Goal: Task Accomplishment & Management: Use online tool/utility

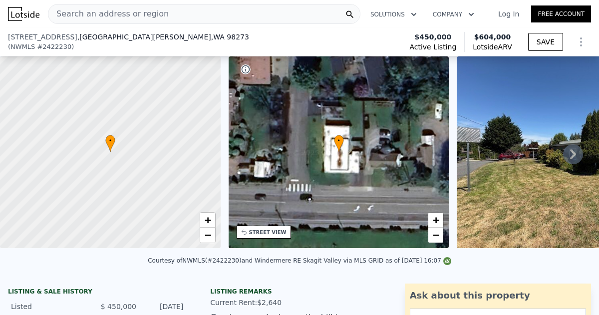
scroll to position [155, 0]
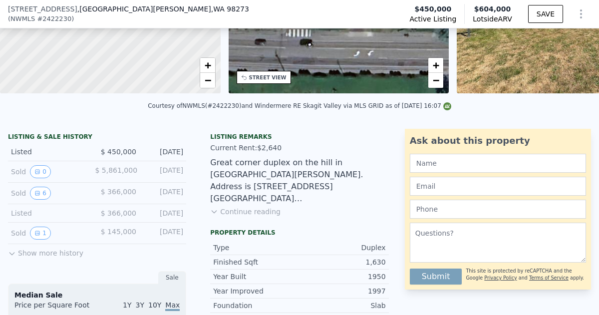
click at [253, 211] on button "Continue reading" at bounding box center [245, 212] width 70 height 10
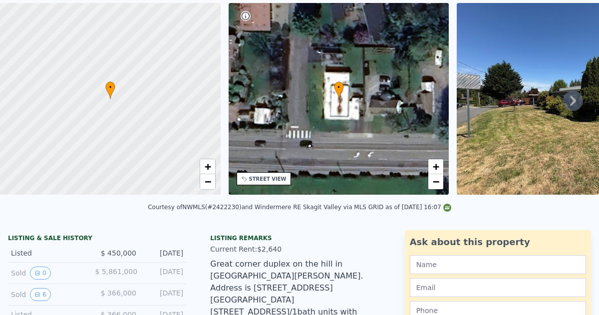
scroll to position [8, 0]
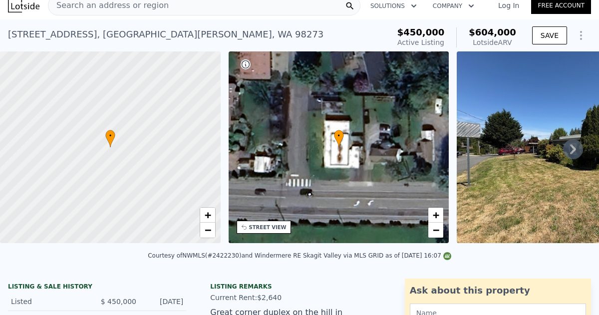
click at [505, 5] on link "Log In" at bounding box center [508, 5] width 45 height 10
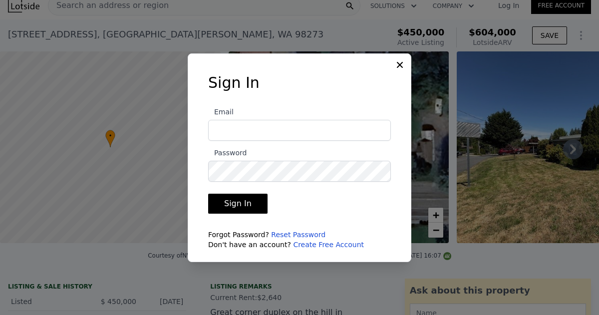
type input "[EMAIL_ADDRESS][DOMAIN_NAME]"
click at [235, 204] on button "Sign In" at bounding box center [237, 204] width 59 height 20
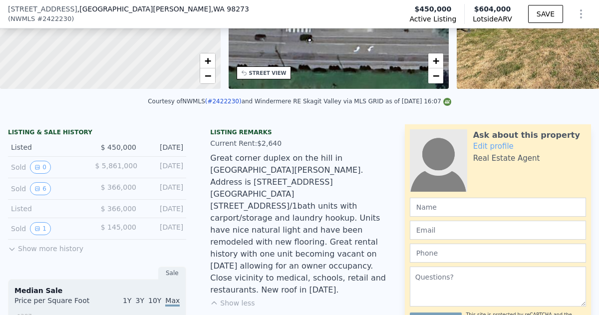
scroll to position [161, 0]
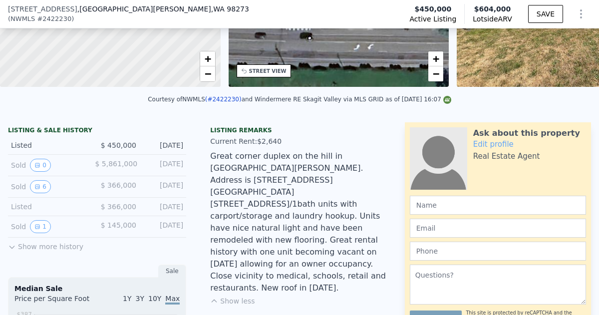
click at [241, 296] on button "Show less" at bounding box center [232, 301] width 44 height 10
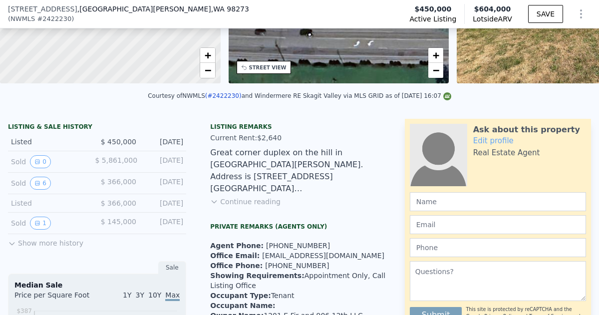
scroll to position [166, 0]
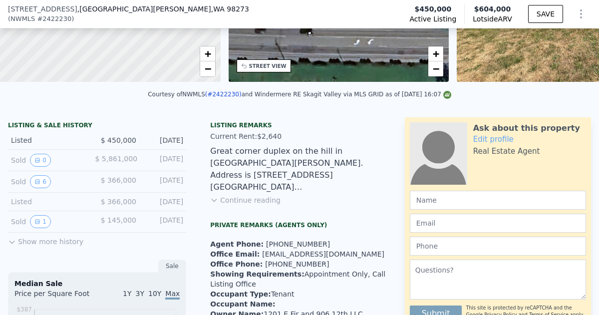
click at [43, 243] on button "Show more history" at bounding box center [45, 240] width 75 height 14
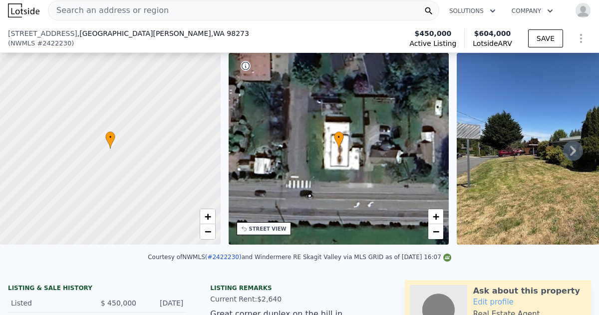
scroll to position [180, 0]
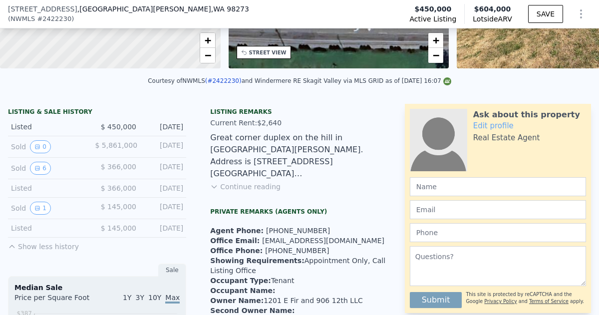
click at [238, 186] on button "Continue reading" at bounding box center [245, 187] width 70 height 10
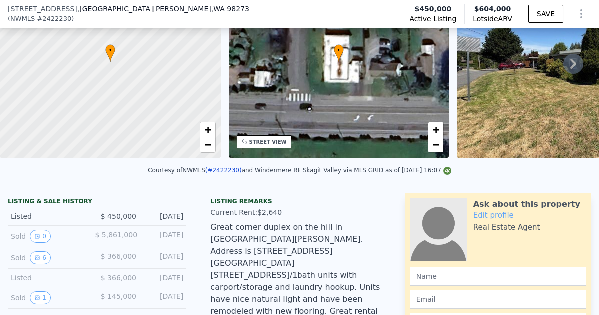
scroll to position [4, 0]
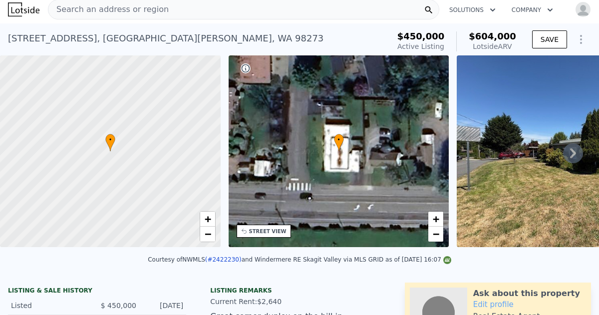
click at [527, 156] on img at bounding box center [585, 151] width 256 height 192
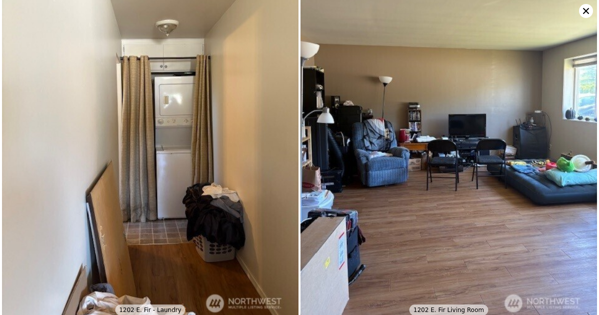
scroll to position [947, 0]
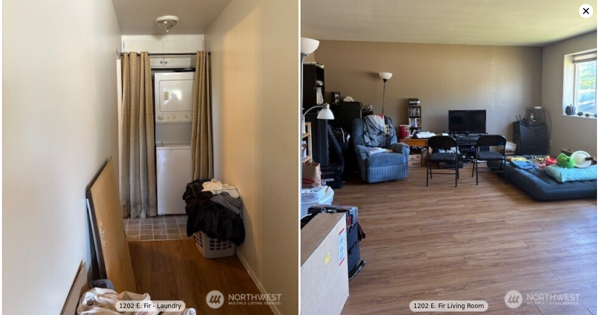
click at [585, 10] on icon at bounding box center [586, 11] width 6 height 6
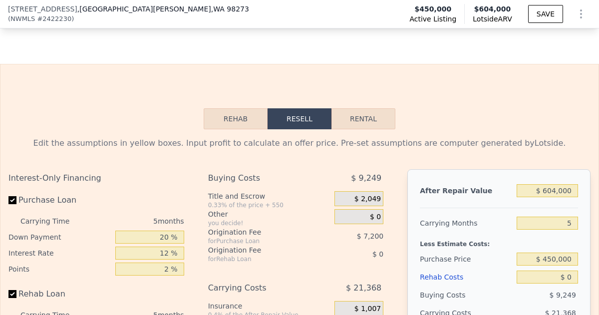
scroll to position [1842, 0]
click at [10, 196] on input "Purchase Loan" at bounding box center [12, 200] width 8 height 8
checkbox input "false"
type input "$ 105,071"
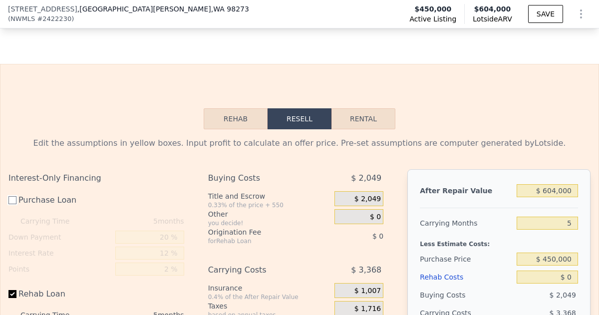
drag, startPoint x: 10, startPoint y: 169, endPoint x: 13, endPoint y: 240, distance: 70.4
click at [13, 240] on div "Purchase Loan Carrying Time 5 months Down Payment 20 % Interest Rate 12 % Point…" at bounding box center [96, 234] width 176 height 86
click at [13, 290] on input "Rehab Loan" at bounding box center [12, 294] width 8 height 8
checkbox input "false"
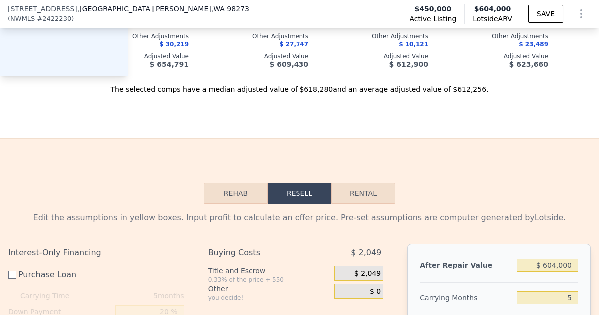
scroll to position [1765, 0]
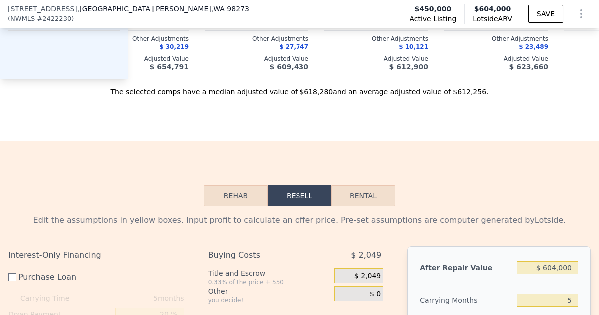
click at [366, 185] on button "Rental" at bounding box center [363, 195] width 64 height 21
select select "30"
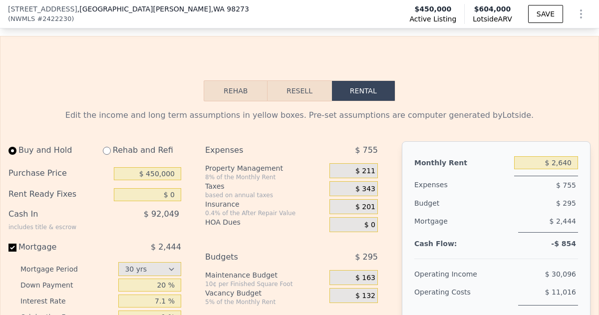
scroll to position [1871, 0]
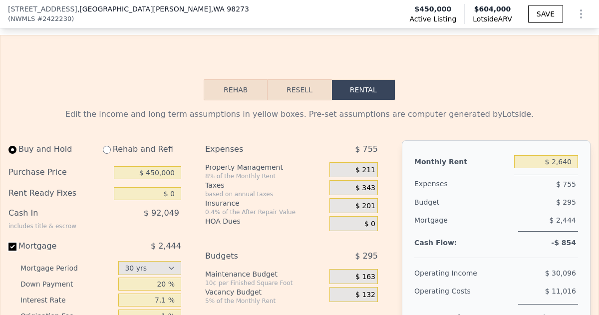
click at [13, 243] on input "Mortgage $ 2,444" at bounding box center [12, 247] width 8 height 8
checkbox input "false"
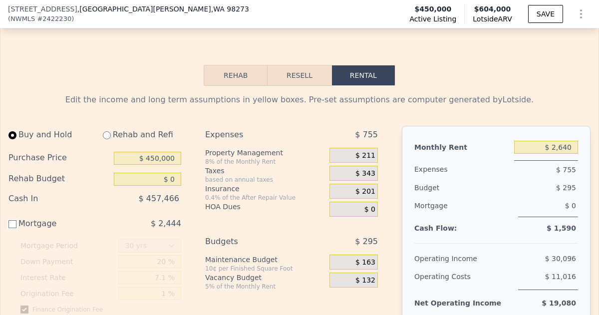
scroll to position [1885, 0]
click at [471, 197] on div "Mortgage" at bounding box center [464, 207] width 100 height 20
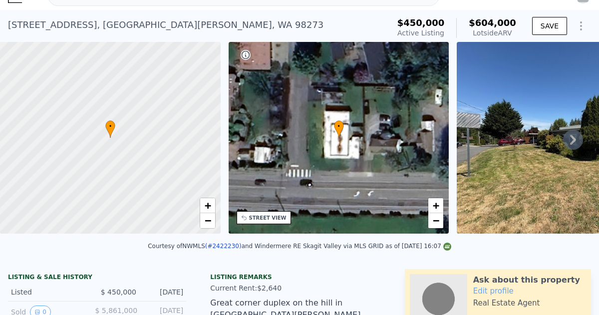
scroll to position [3, 0]
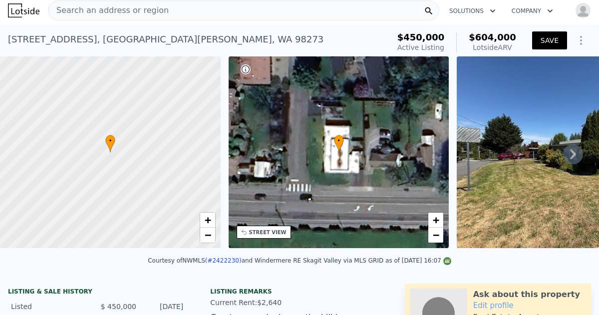
click at [551, 44] on button "SAVE" at bounding box center [549, 40] width 35 height 18
